Goal: Task Accomplishment & Management: Use online tool/utility

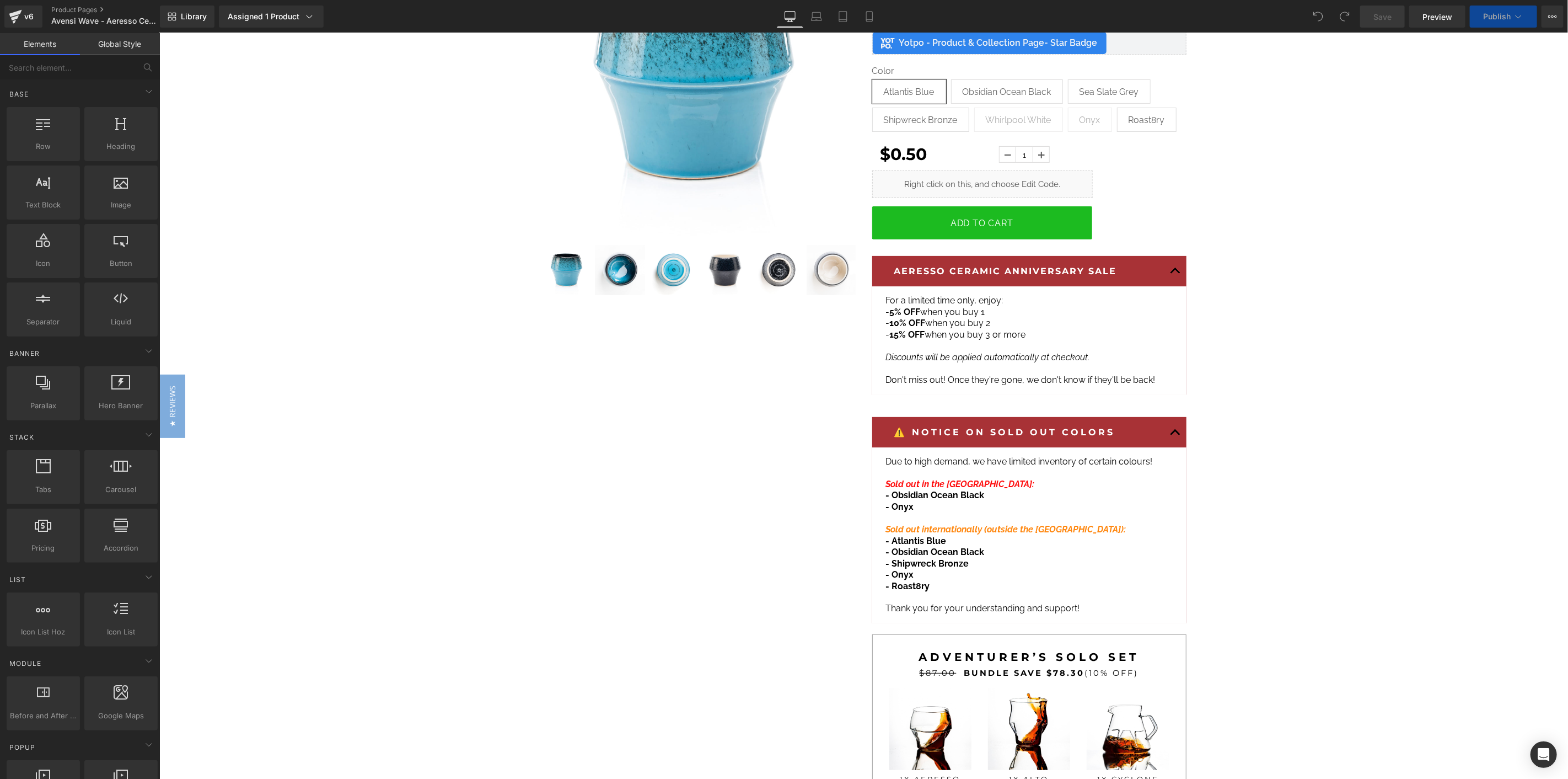
scroll to position [61, 0]
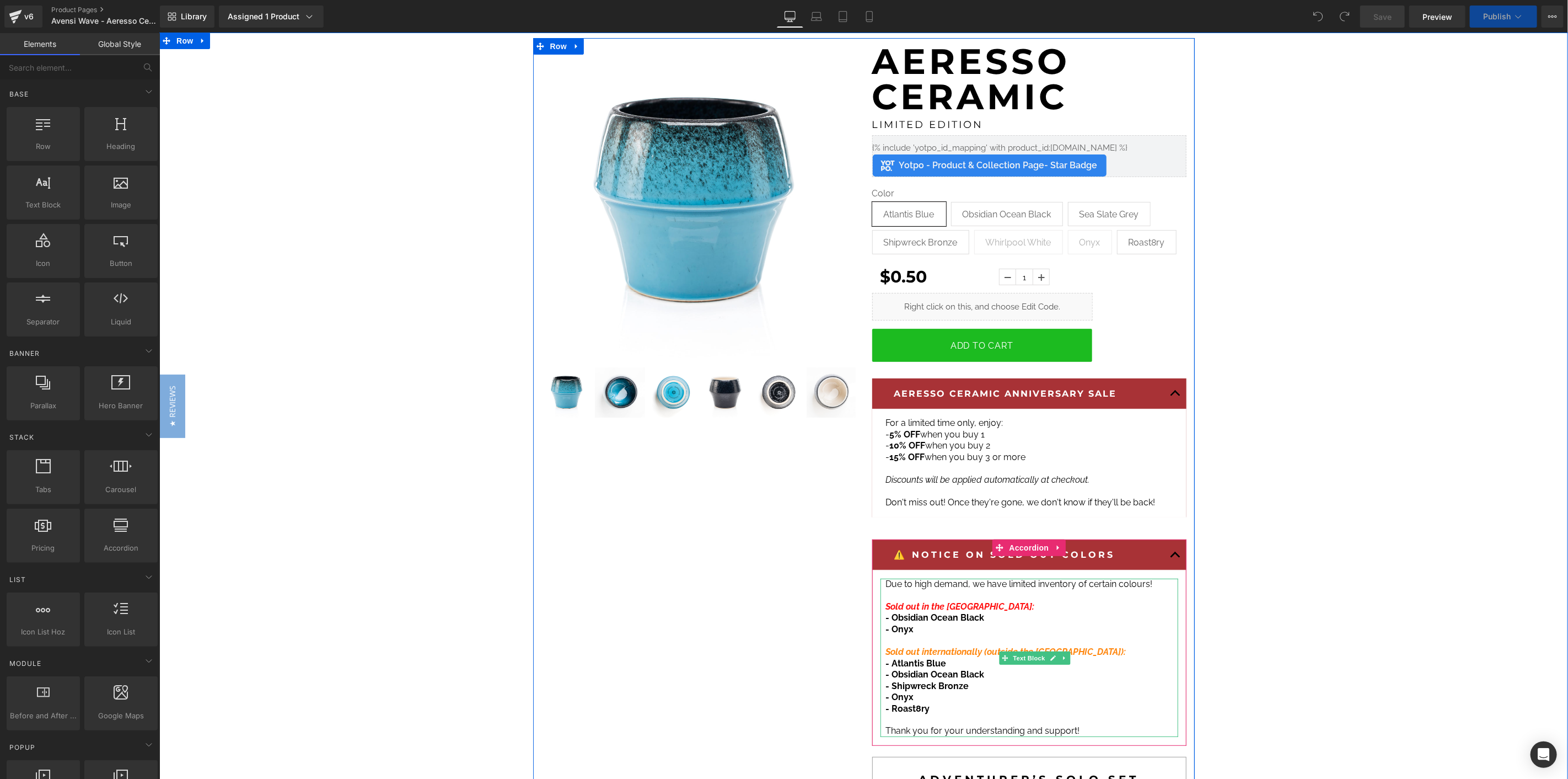
drag, startPoint x: 930, startPoint y: 661, endPoint x: 925, endPoint y: 644, distance: 17.7
click at [930, 661] on span "- Atlantis Blue" at bounding box center [915, 663] width 61 height 11
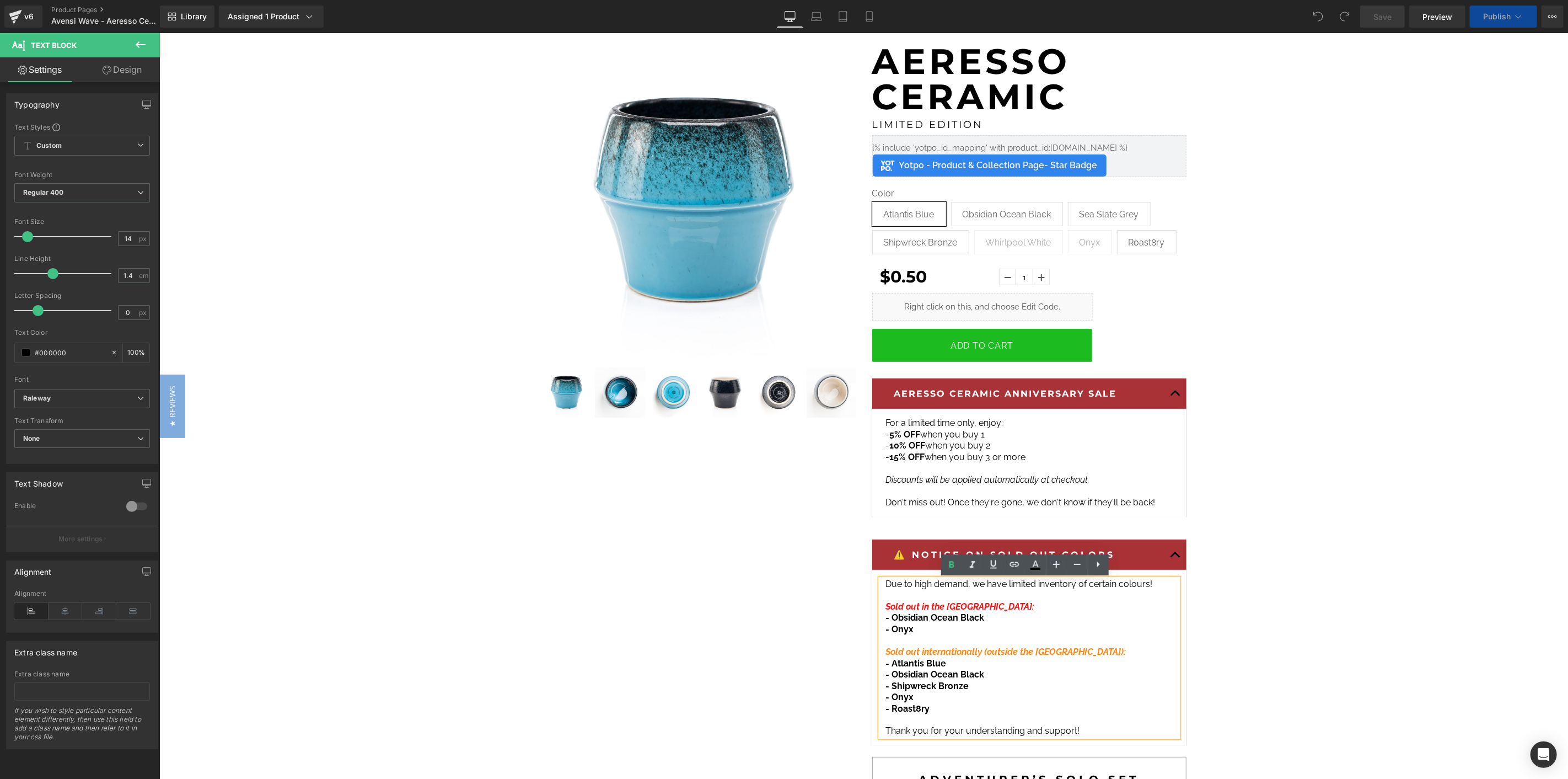
click at [924, 632] on p "- Onyx" at bounding box center [1028, 629] width 287 height 11
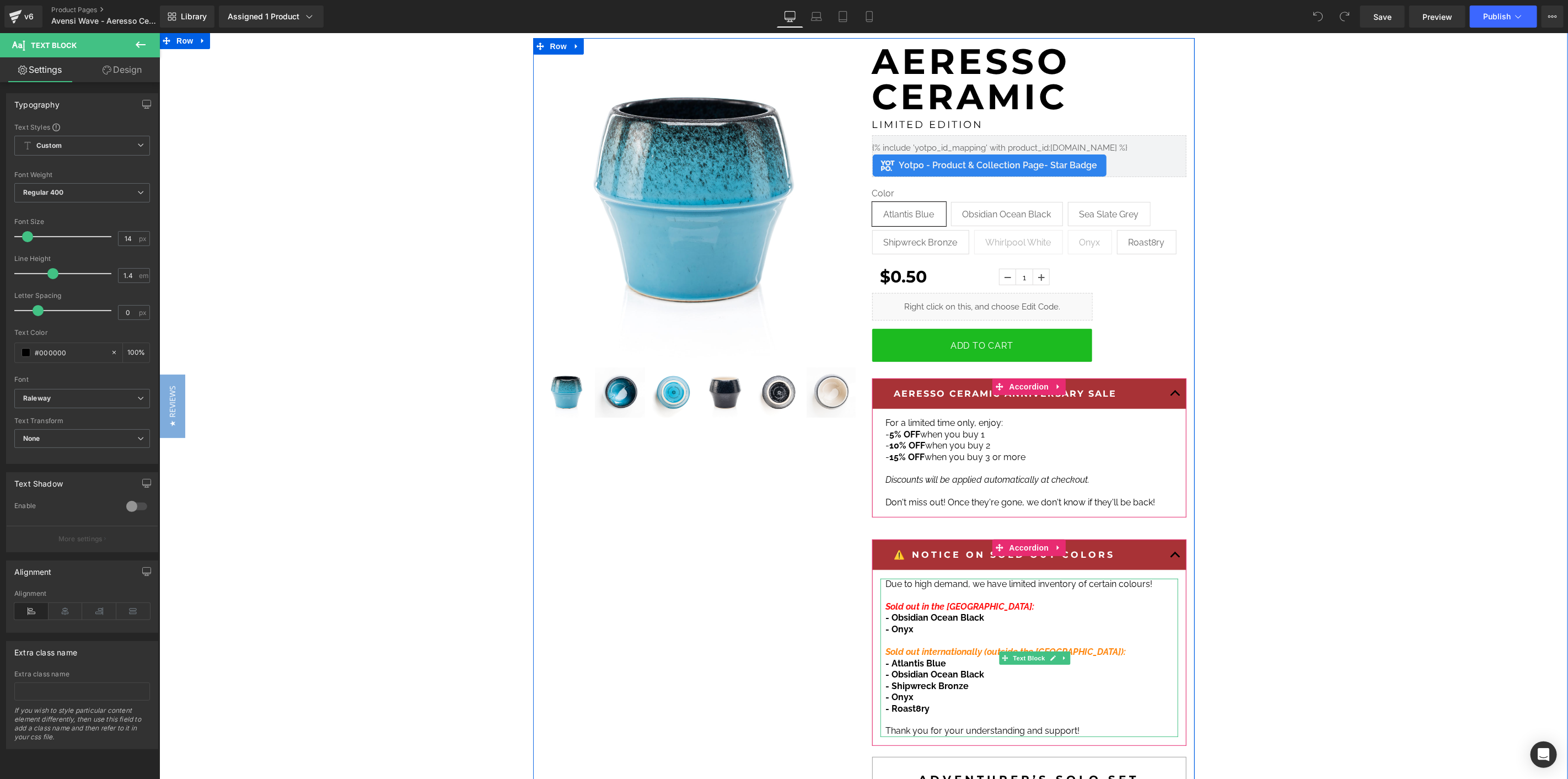
click at [887, 619] on span "- Obsidian Ocean Black" at bounding box center [935, 617] width 99 height 11
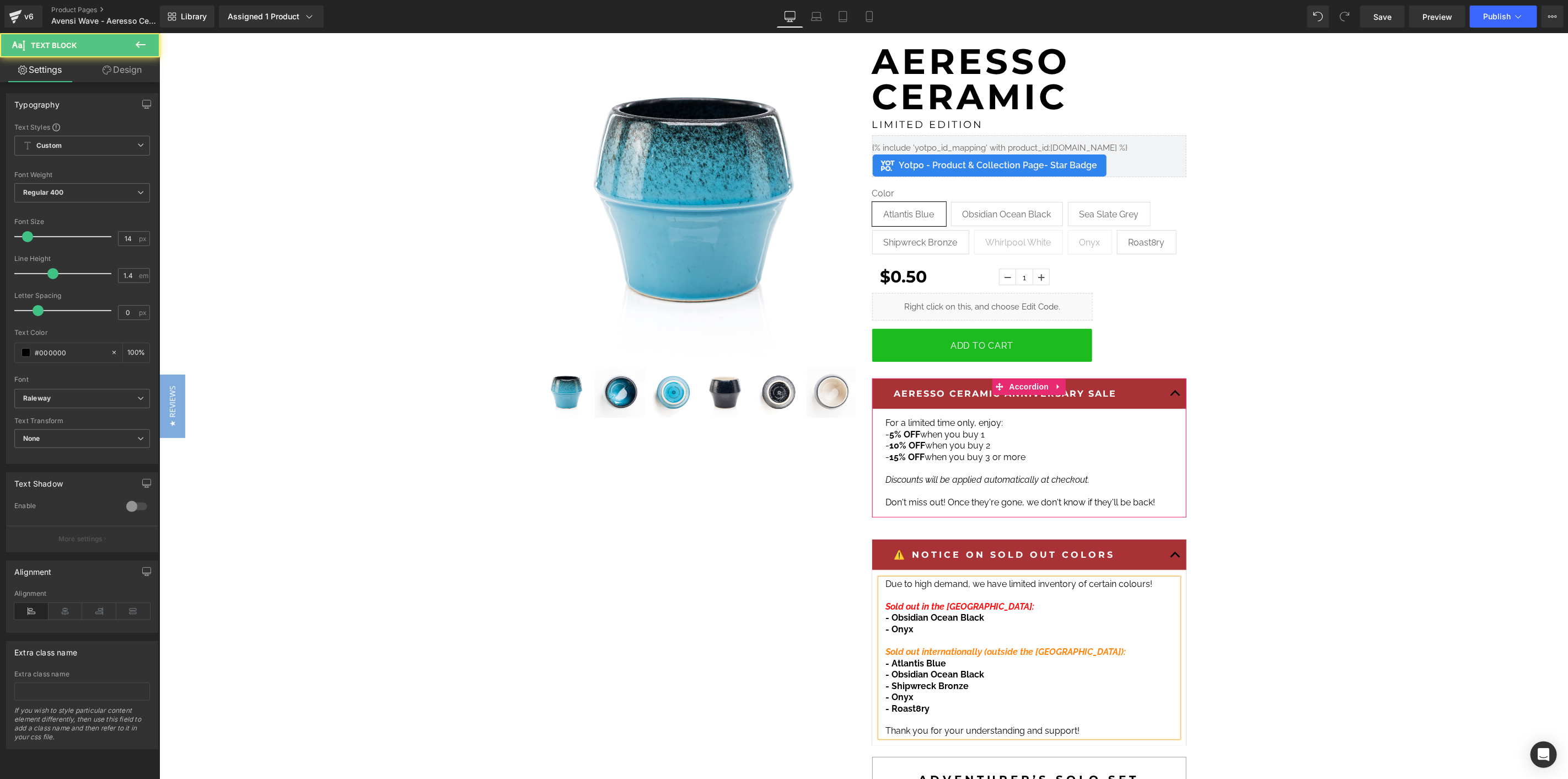
click at [1001, 617] on p "- Obsidian Ocean Black" at bounding box center [1028, 617] width 287 height 11
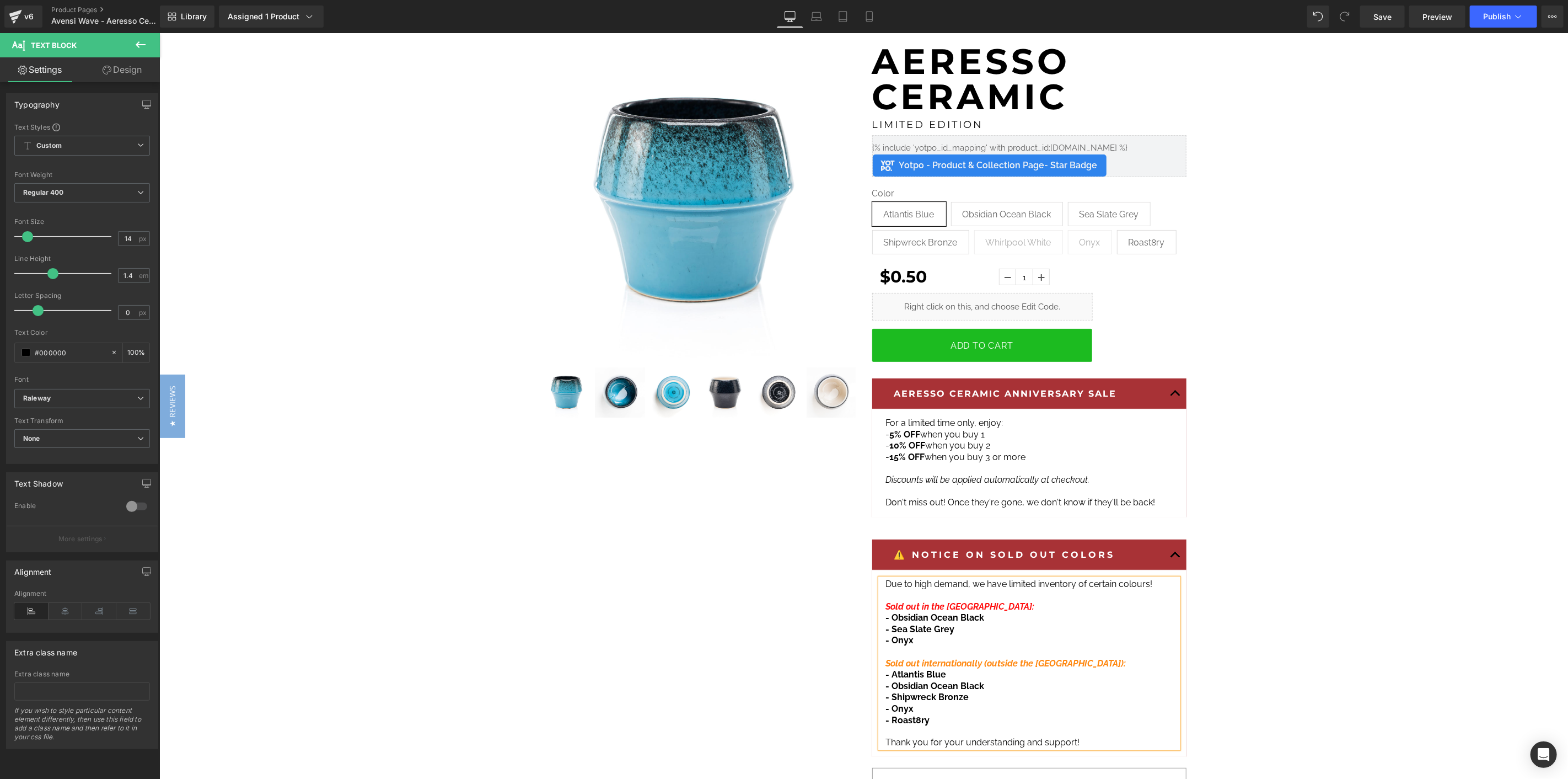
click at [992, 618] on p "- Obsidian Ocean Black" at bounding box center [1028, 617] width 287 height 11
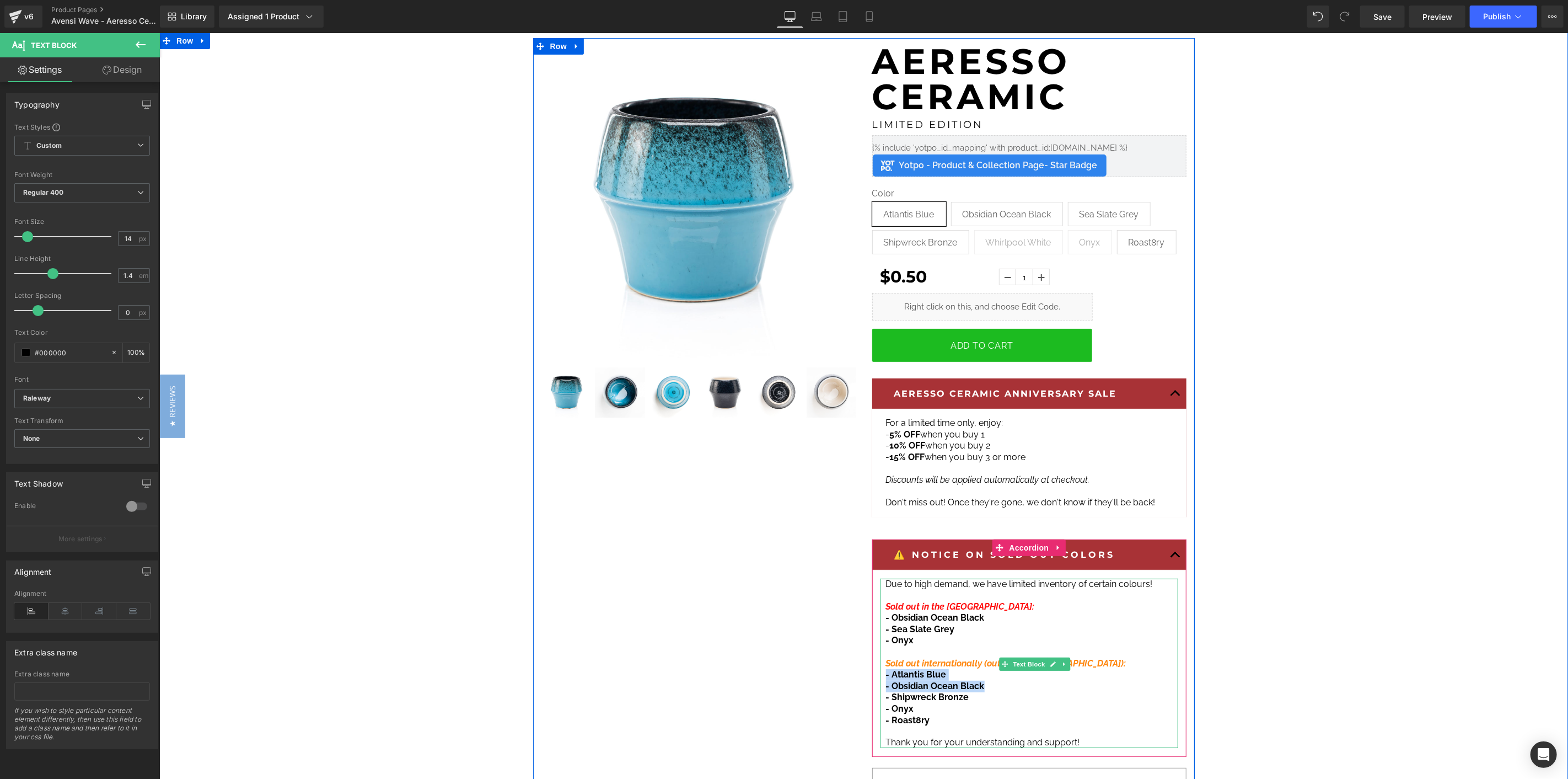
drag, startPoint x: 983, startPoint y: 687, endPoint x: 881, endPoint y: 671, distance: 103.2
click at [881, 671] on div "Due to high demand, we have limited inventory of certain colours! Sold out in t…" at bounding box center [1029, 663] width 298 height 169
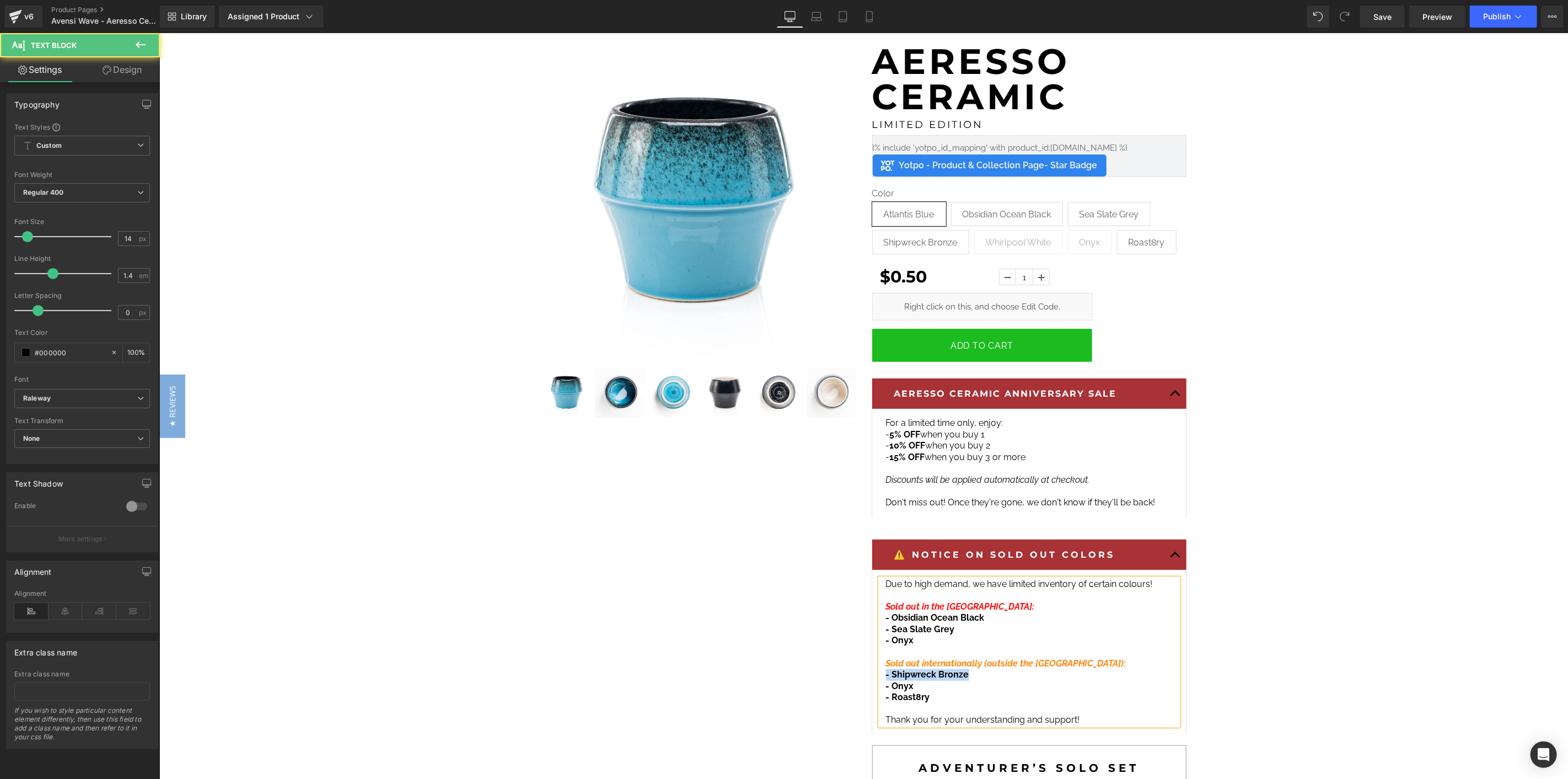
drag, startPoint x: 968, startPoint y: 678, endPoint x: 870, endPoint y: 678, distance: 98.0
click at [871, 678] on article "Due to high demand, we have limited inventory of certain colours! Sold out in t…" at bounding box center [1028, 652] width 314 height 164
click at [945, 686] on p "- Roast8ry" at bounding box center [1028, 686] width 287 height 11
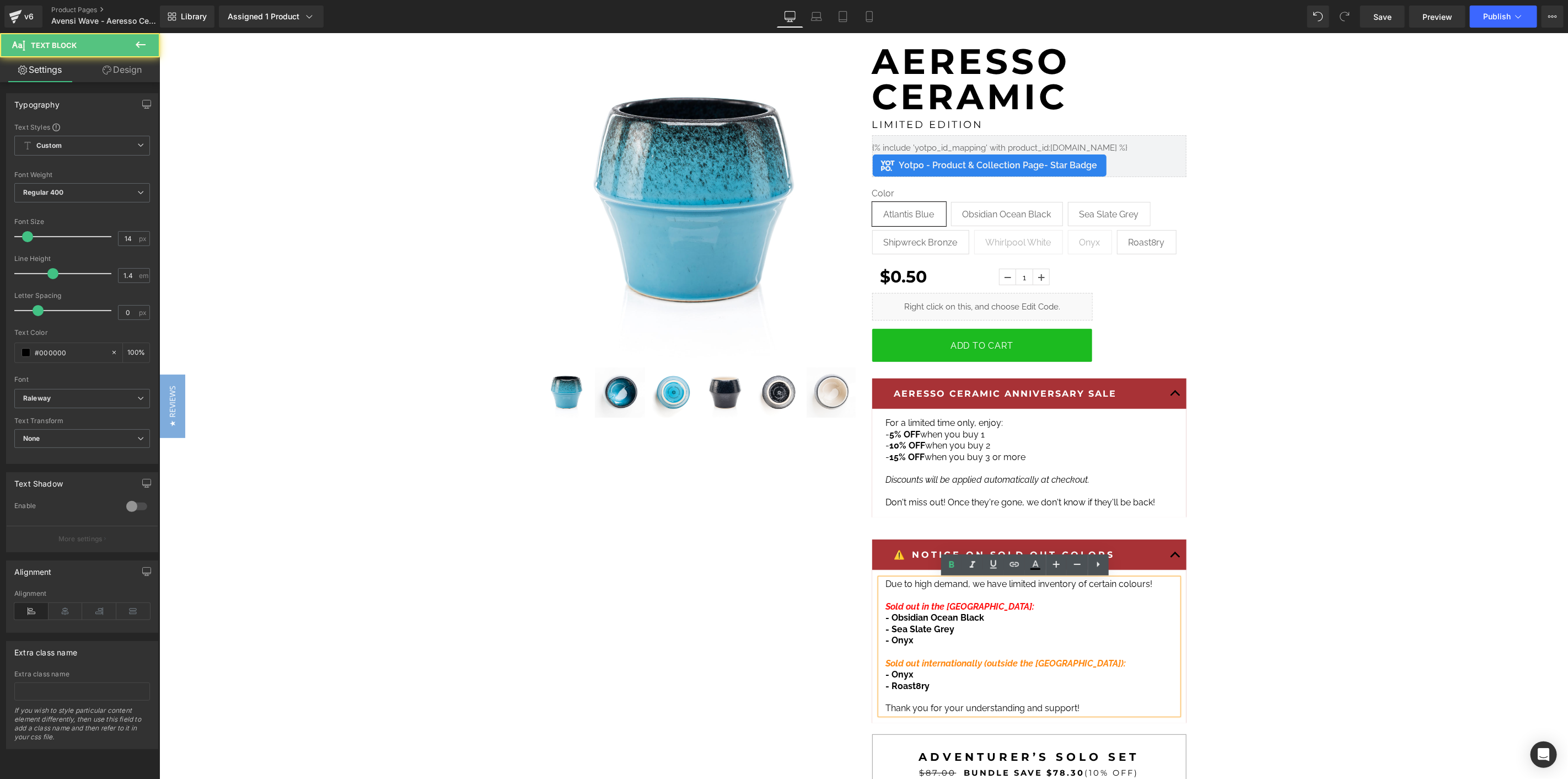
click at [880, 678] on div "Due to high demand, we have limited inventory of certain colours! Sold out in t…" at bounding box center [1029, 646] width 298 height 135
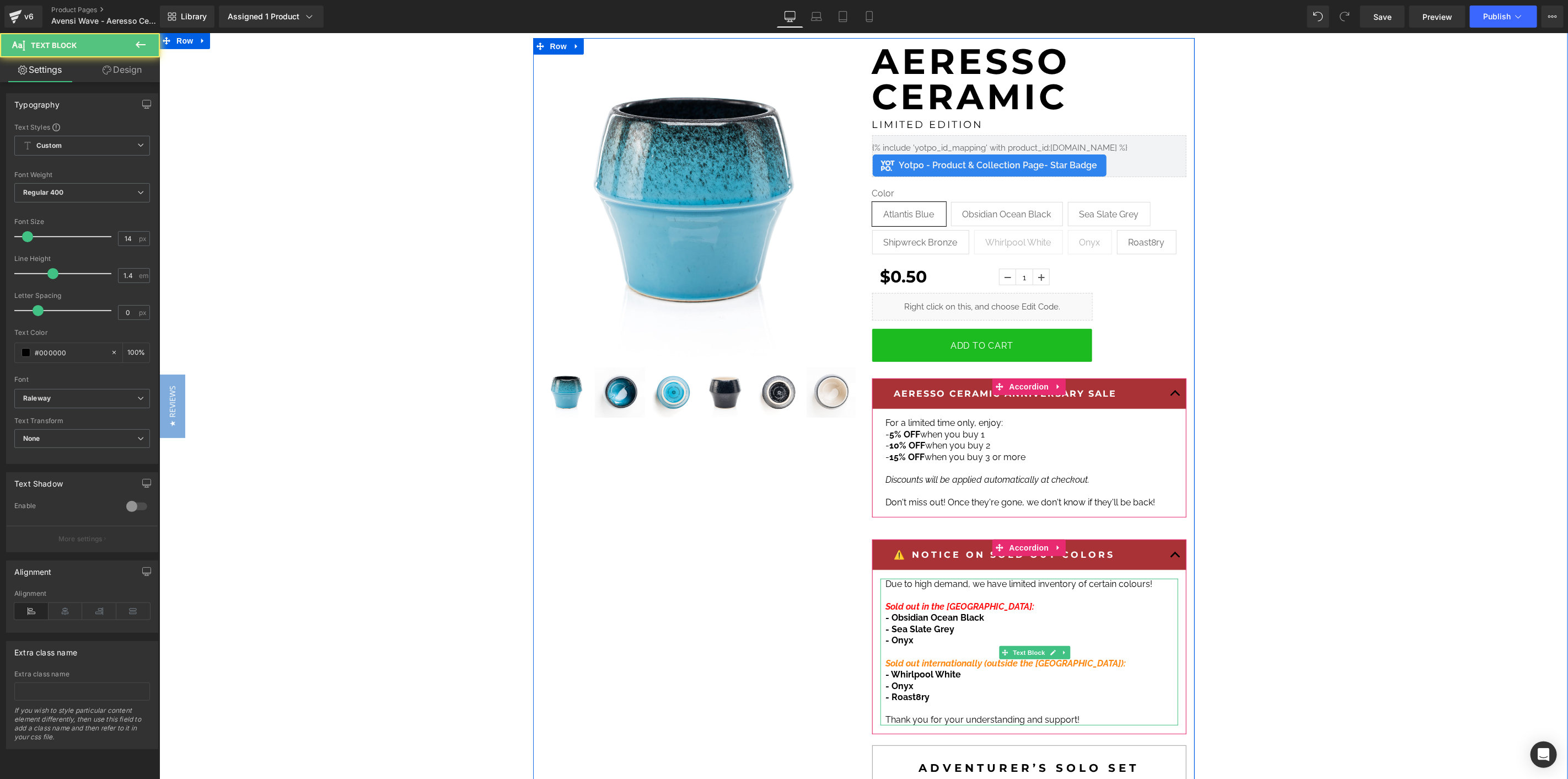
click at [961, 632] on p "- Sea Slate Grey" at bounding box center [1028, 629] width 287 height 11
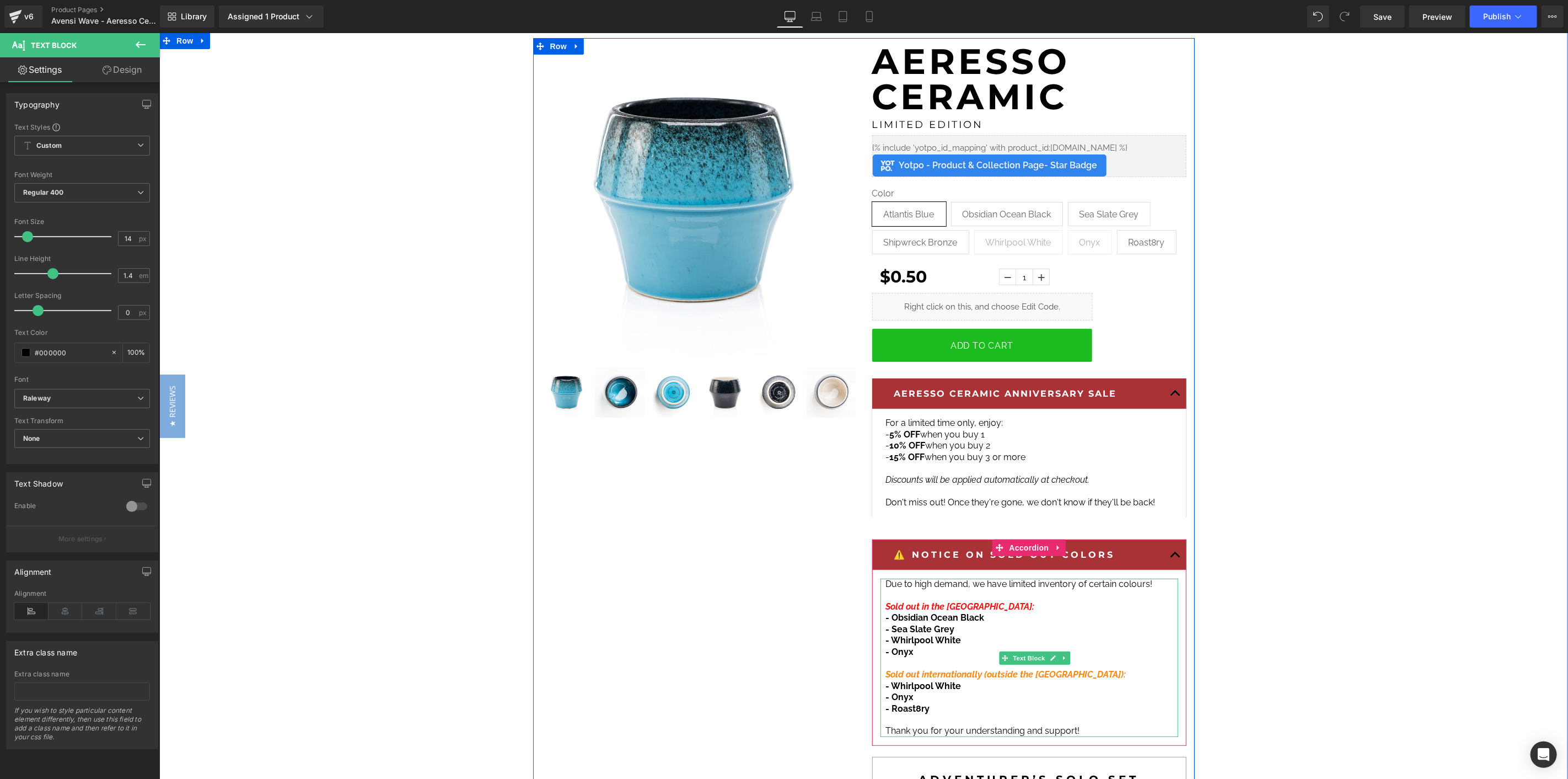
click at [974, 619] on span "- Obsidian Ocean Black" at bounding box center [935, 617] width 99 height 11
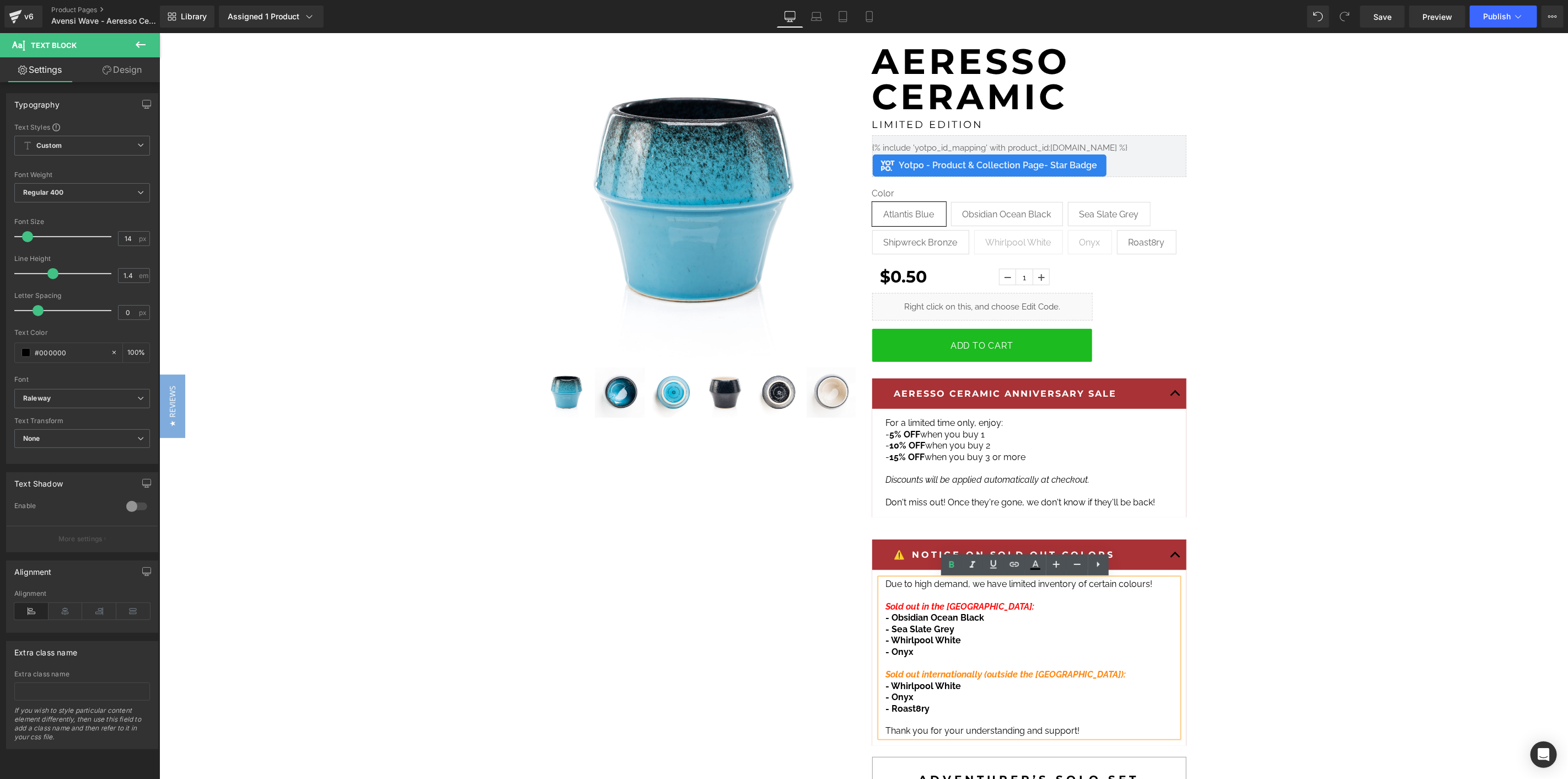
click at [931, 649] on p "- Onyx" at bounding box center [1028, 651] width 287 height 11
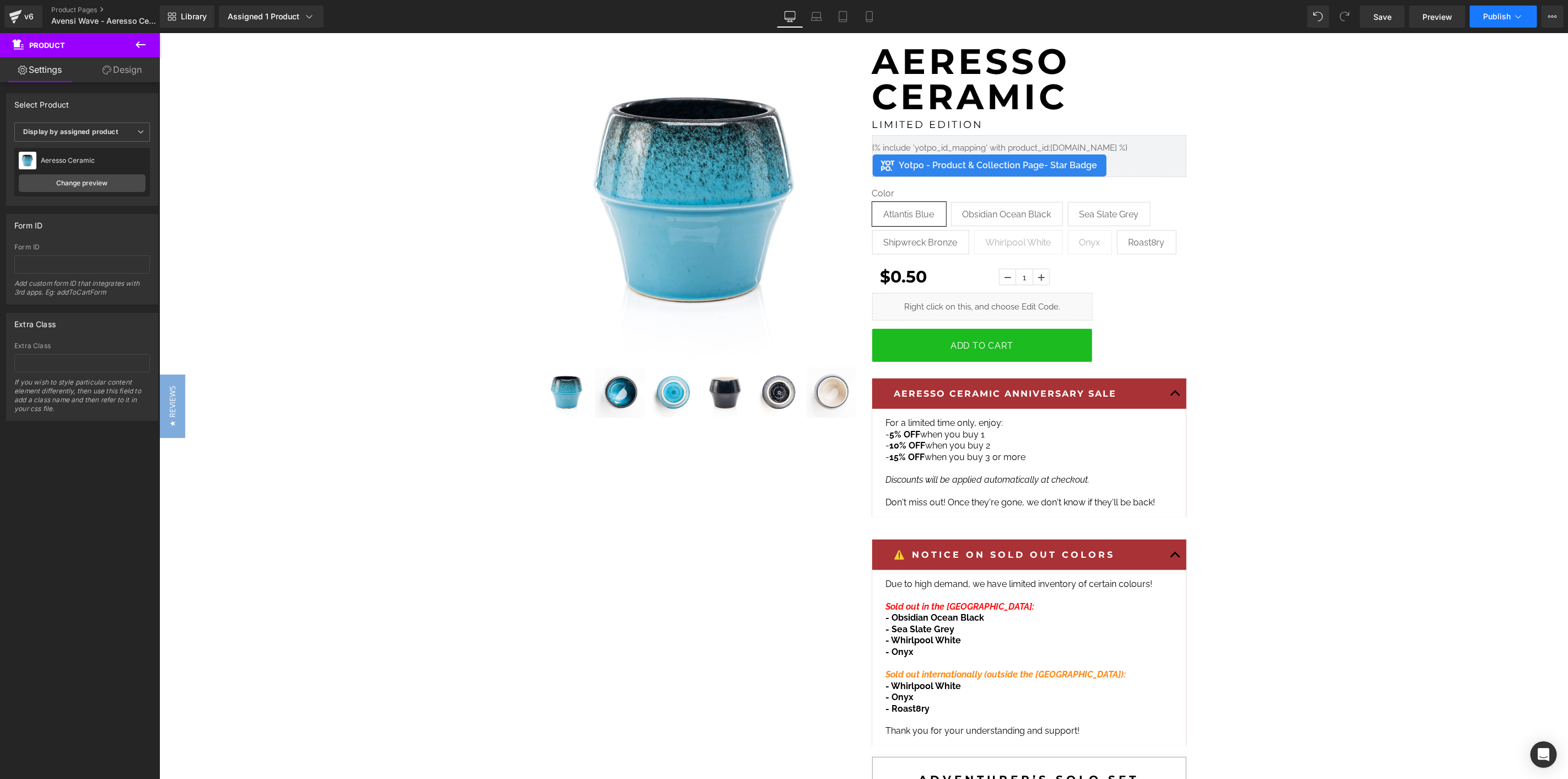
click at [1489, 19] on span "Publish" at bounding box center [1497, 16] width 28 height 9
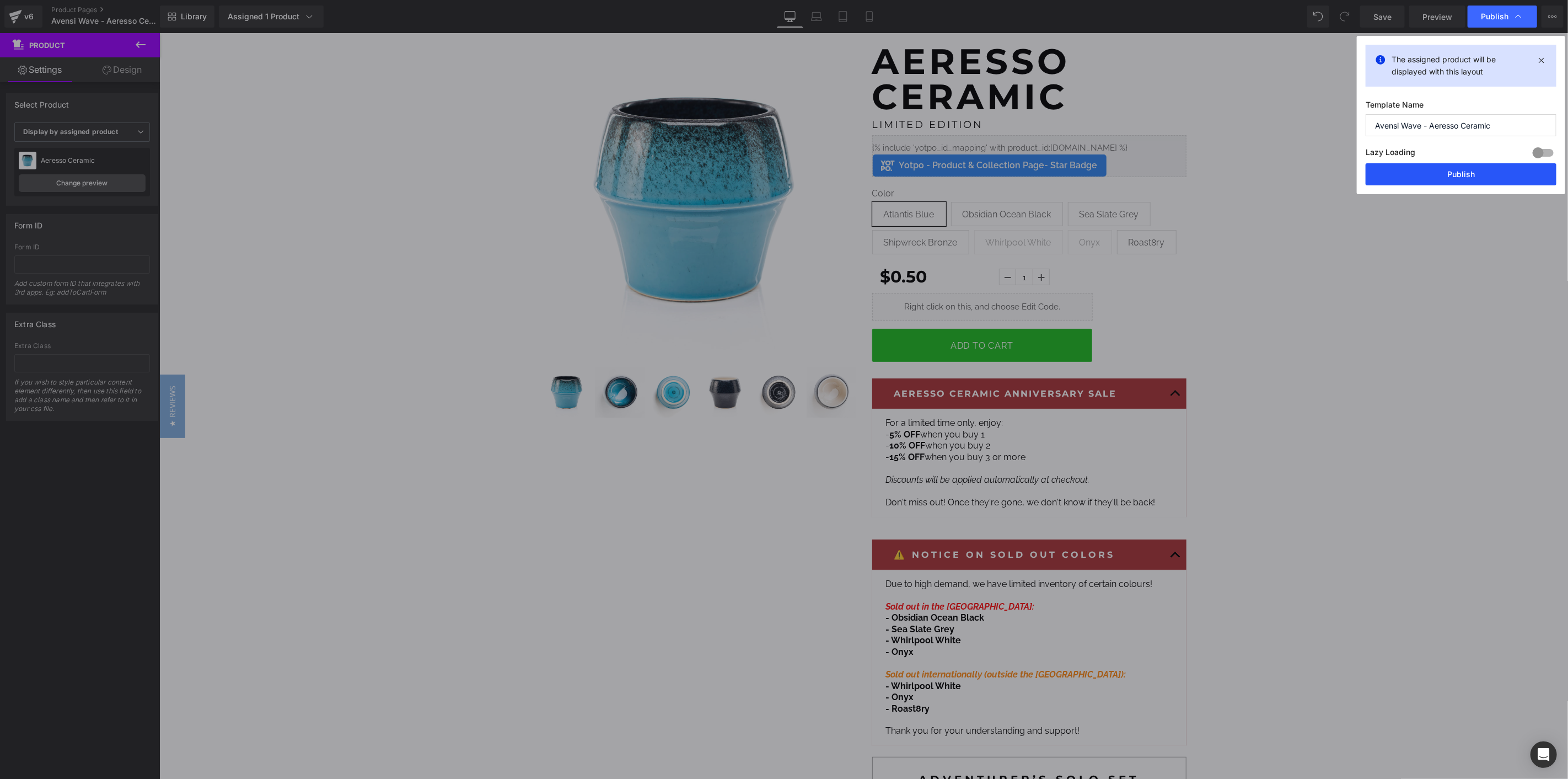
click at [1465, 172] on button "Publish" at bounding box center [1461, 174] width 191 height 22
